Goal: Check status: Check status

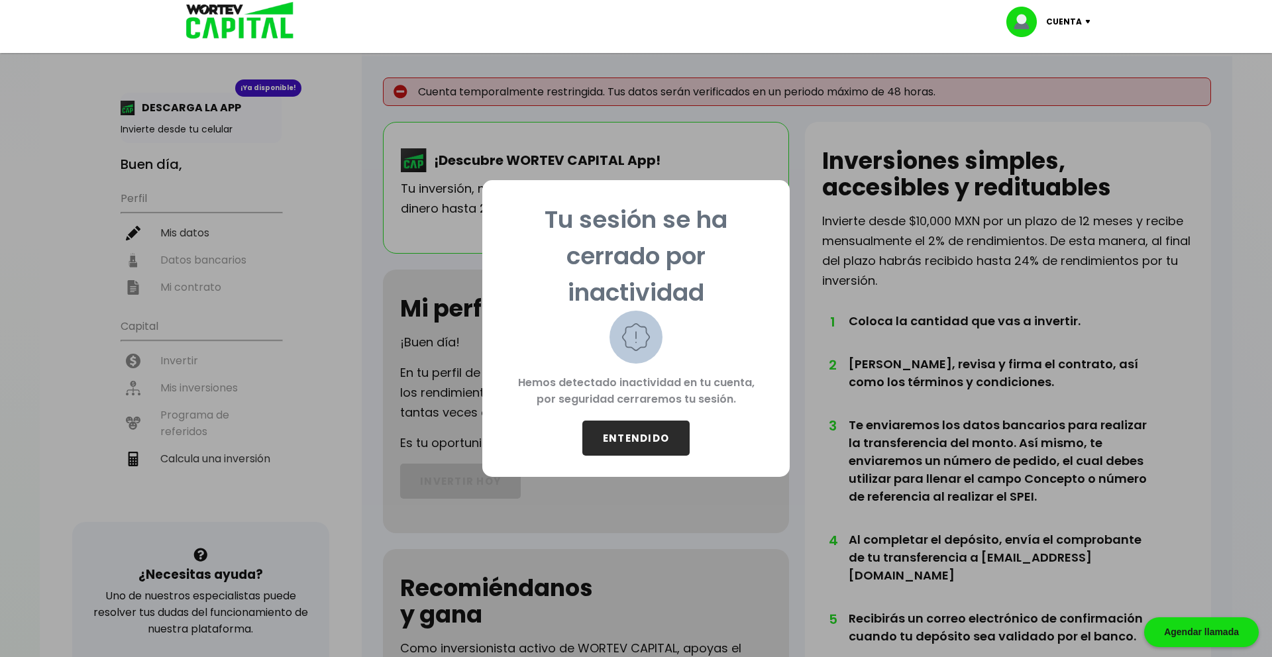
click at [641, 437] on button "ENTENDIDO" at bounding box center [635, 438] width 107 height 35
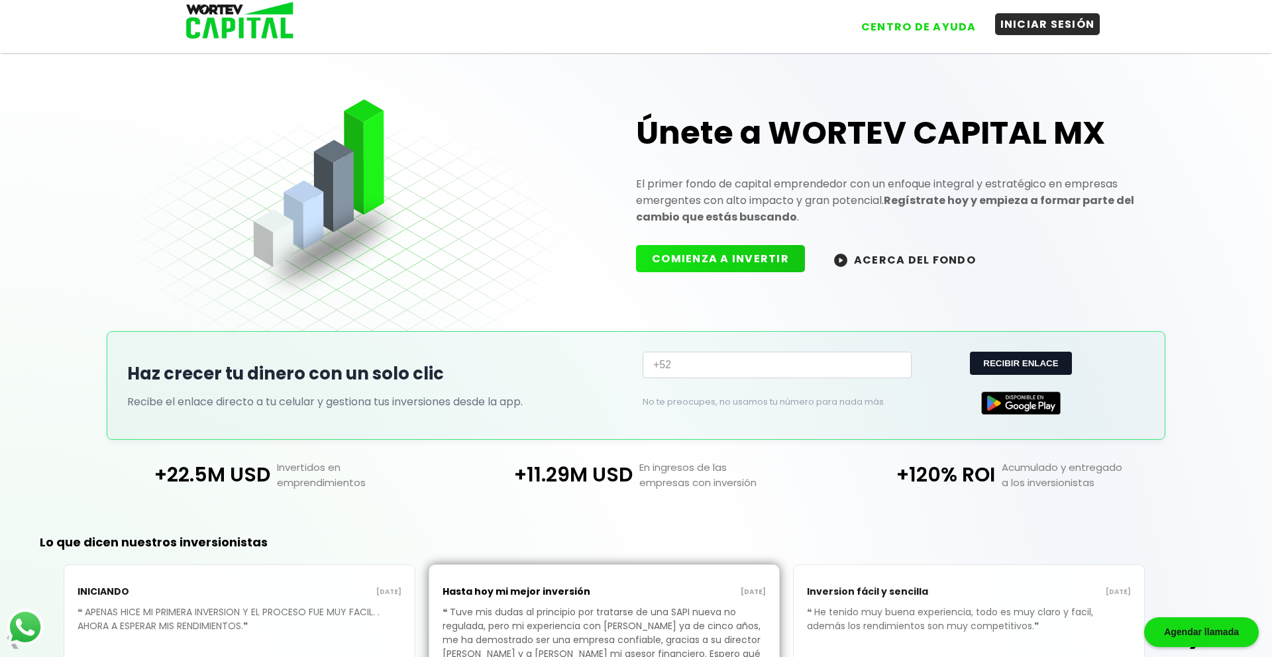
click at [1071, 30] on button "INICIAR SESIÓN" at bounding box center [1047, 24] width 105 height 22
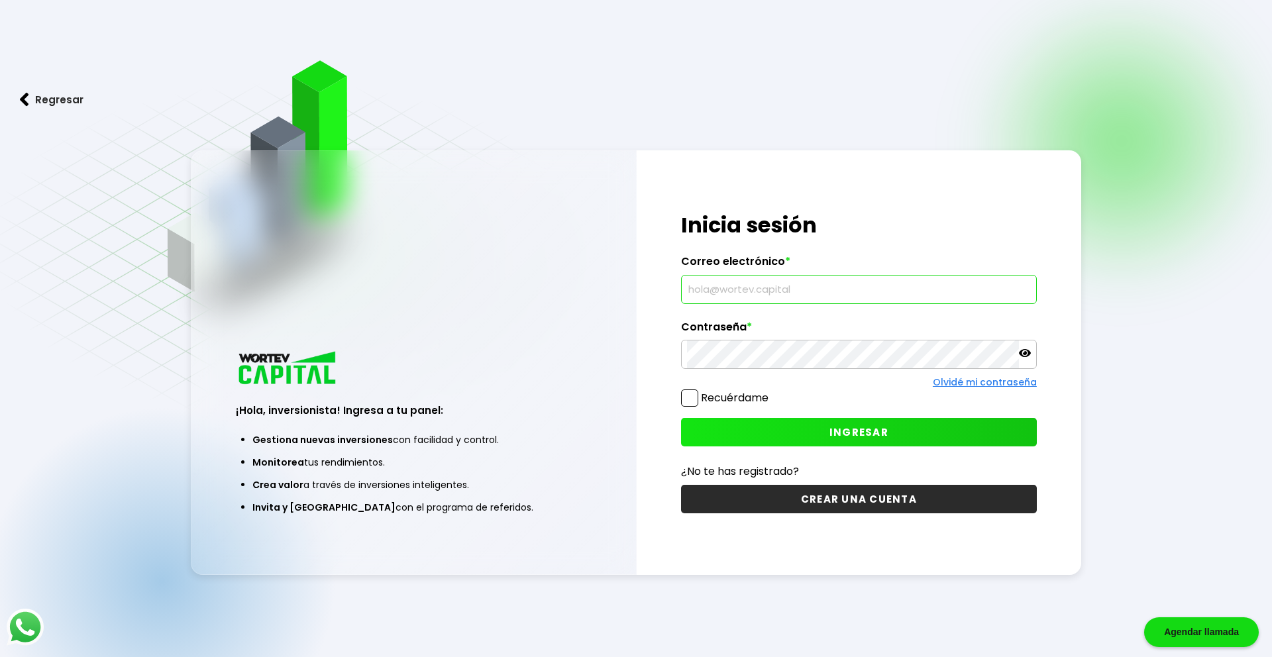
click at [784, 296] on input "text" at bounding box center [859, 290] width 344 height 28
type input "[EMAIL_ADDRESS][DOMAIN_NAME]"
drag, startPoint x: 689, startPoint y: 401, endPoint x: 724, endPoint y: 419, distance: 39.1
click at [689, 401] on span at bounding box center [689, 398] width 17 height 17
click at [771, 392] on input "Recuérdame" at bounding box center [771, 392] width 0 height 0
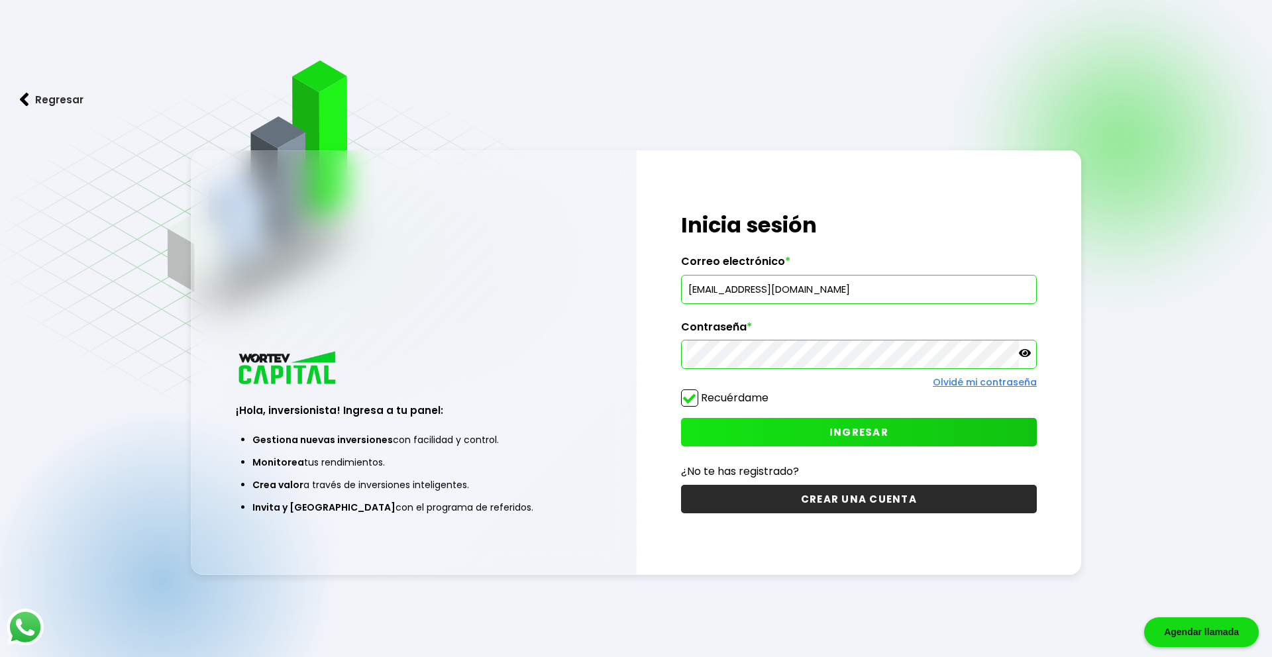
click at [730, 424] on button "INGRESAR" at bounding box center [859, 432] width 356 height 28
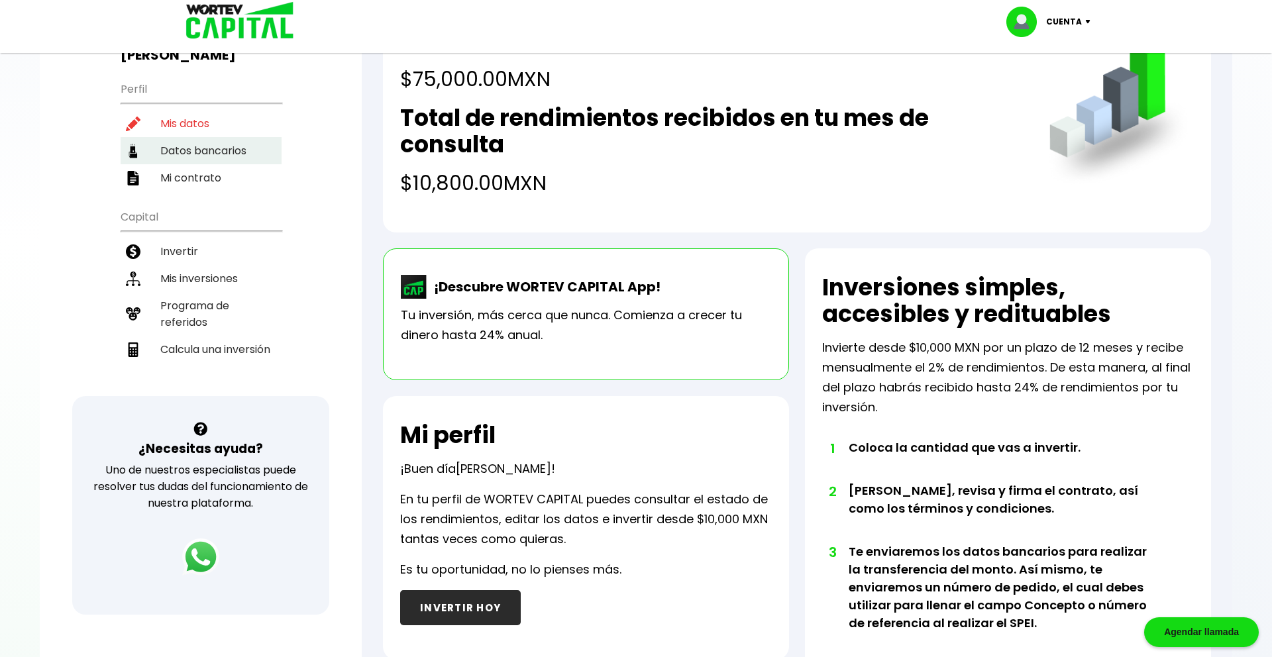
scroll to position [113, 0]
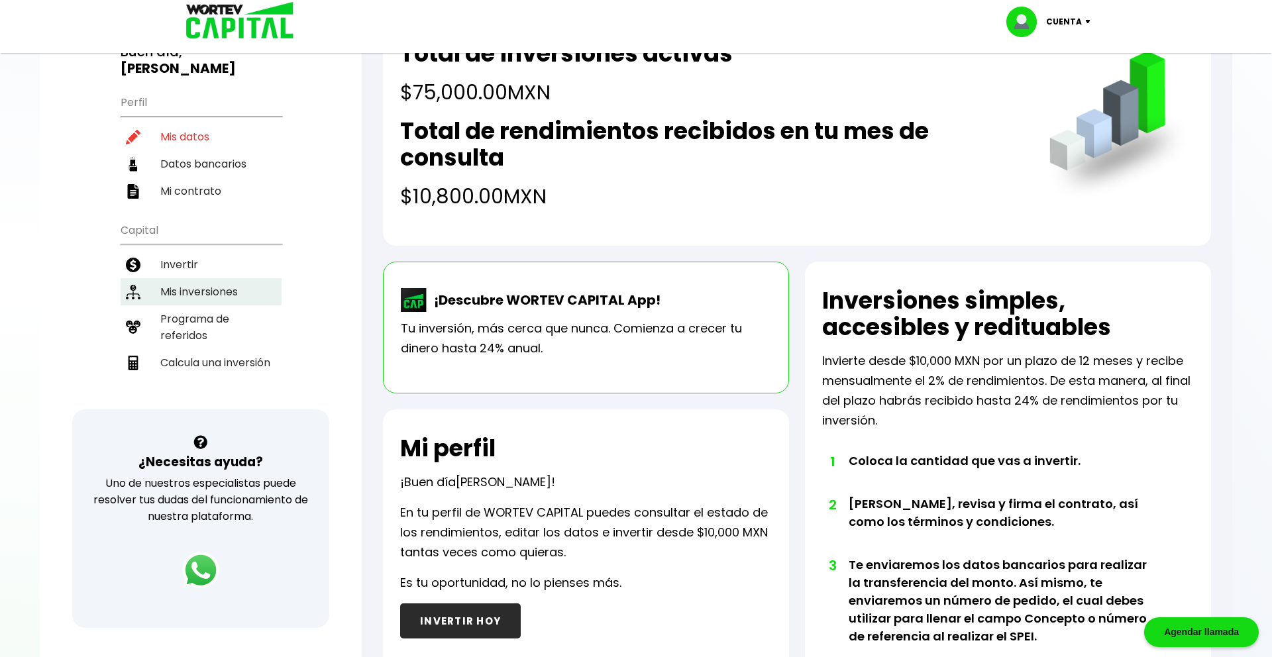
click at [182, 278] on li "Mis inversiones" at bounding box center [201, 291] width 161 height 27
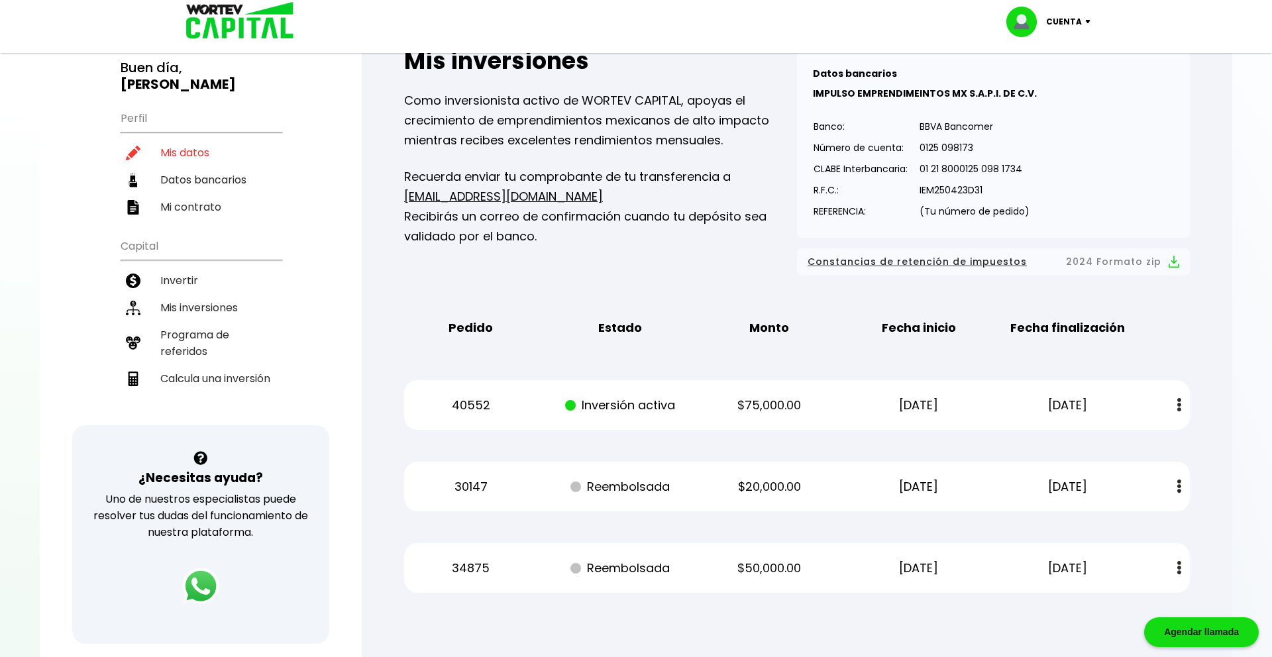
scroll to position [98, 0]
drag, startPoint x: 1040, startPoint y: 405, endPoint x: 1058, endPoint y: 403, distance: 18.0
click at [1058, 403] on p "[DATE]" at bounding box center [1068, 404] width 126 height 20
click at [1058, 392] on div "40552 Inversión activa $75,000.00 [DATE] [DATE] Estado de cuenta" at bounding box center [797, 404] width 786 height 50
